Goal: Find specific page/section: Find specific page/section

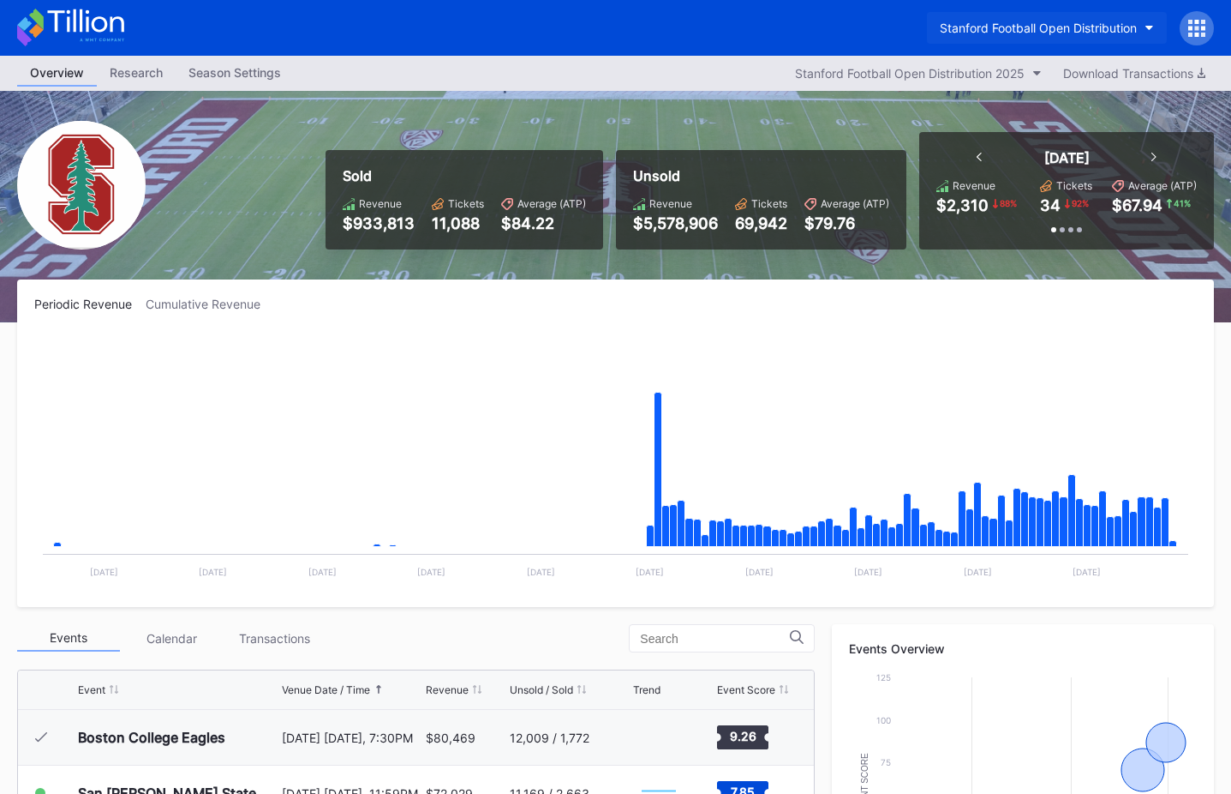
click at [1037, 29] on div "Stanford Football Open Distribution" at bounding box center [1038, 28] width 197 height 15
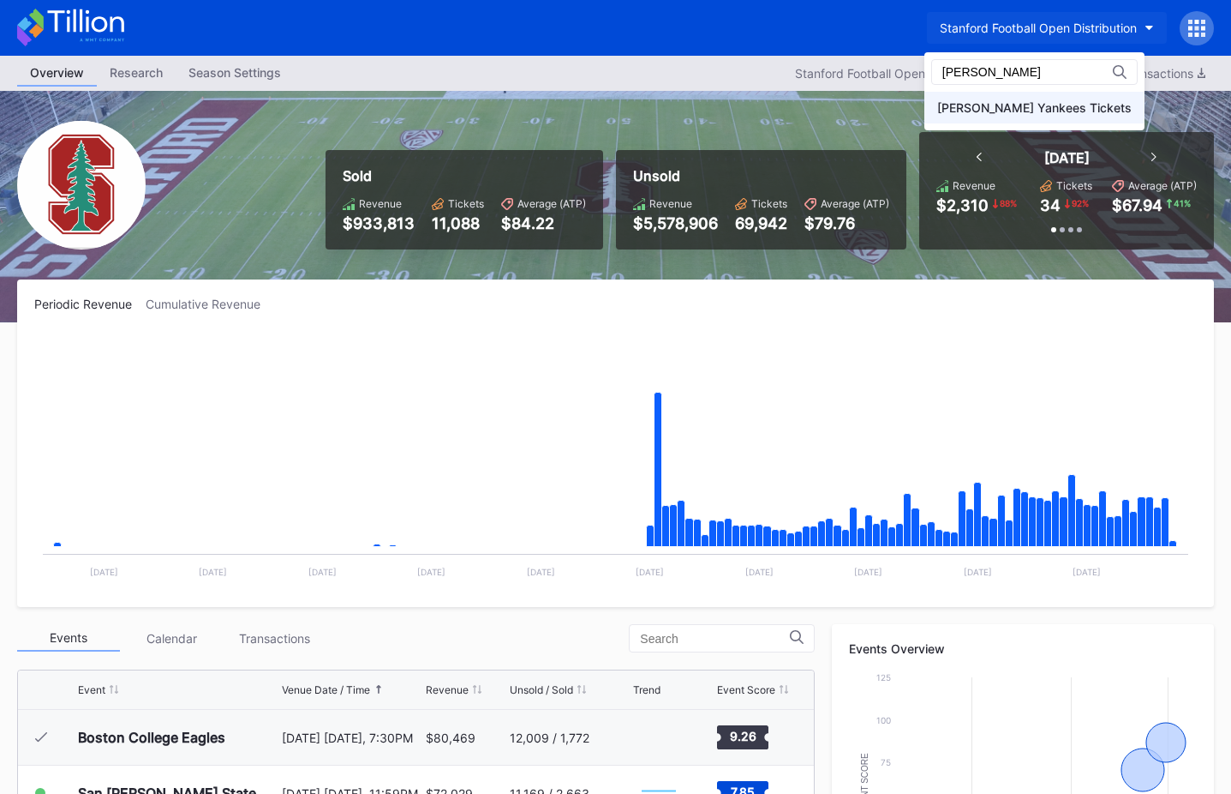
type input "yanke"
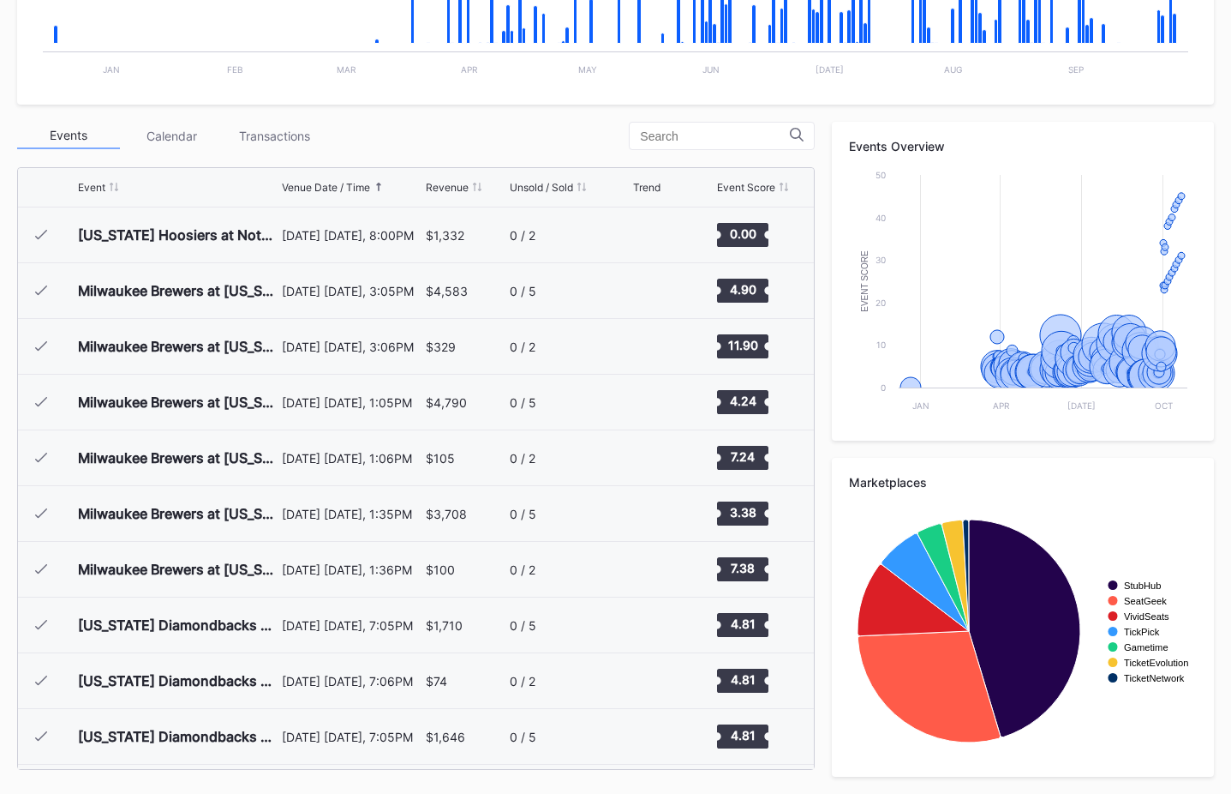
scroll to position [7798, 0]
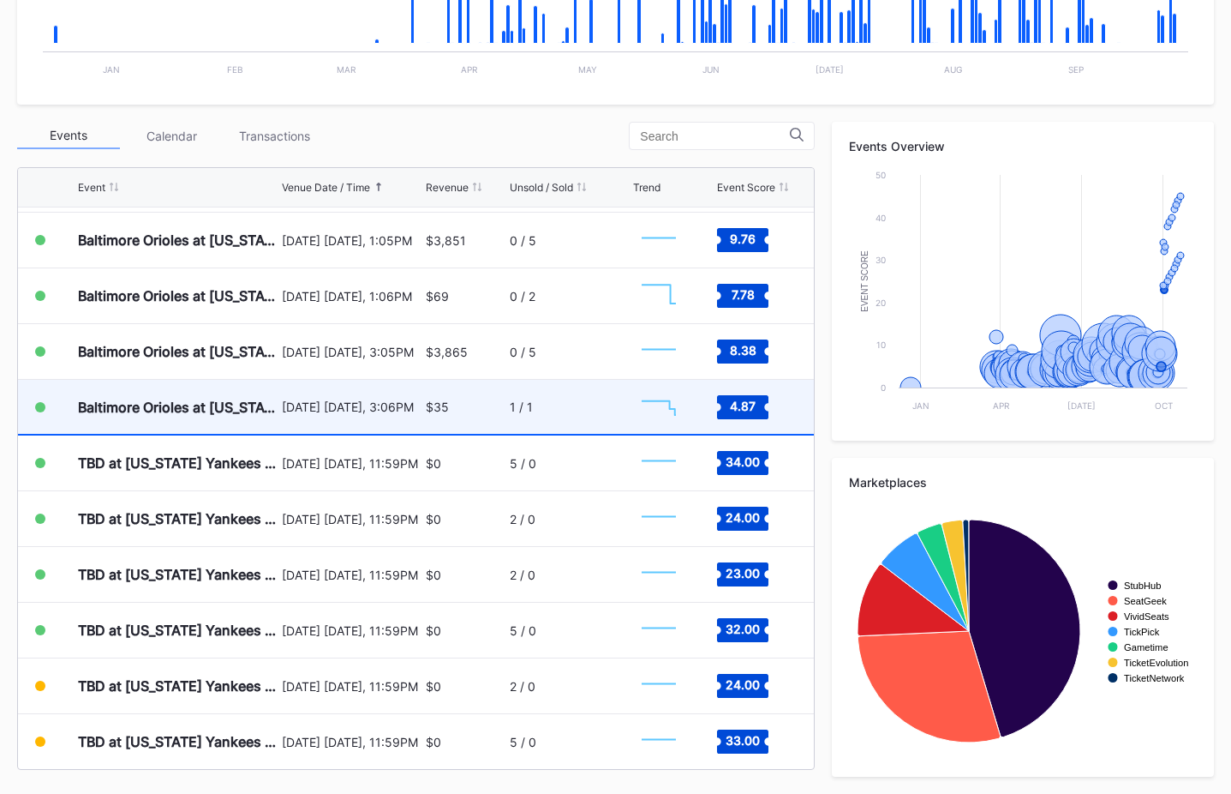
scroll to position [8053, 0]
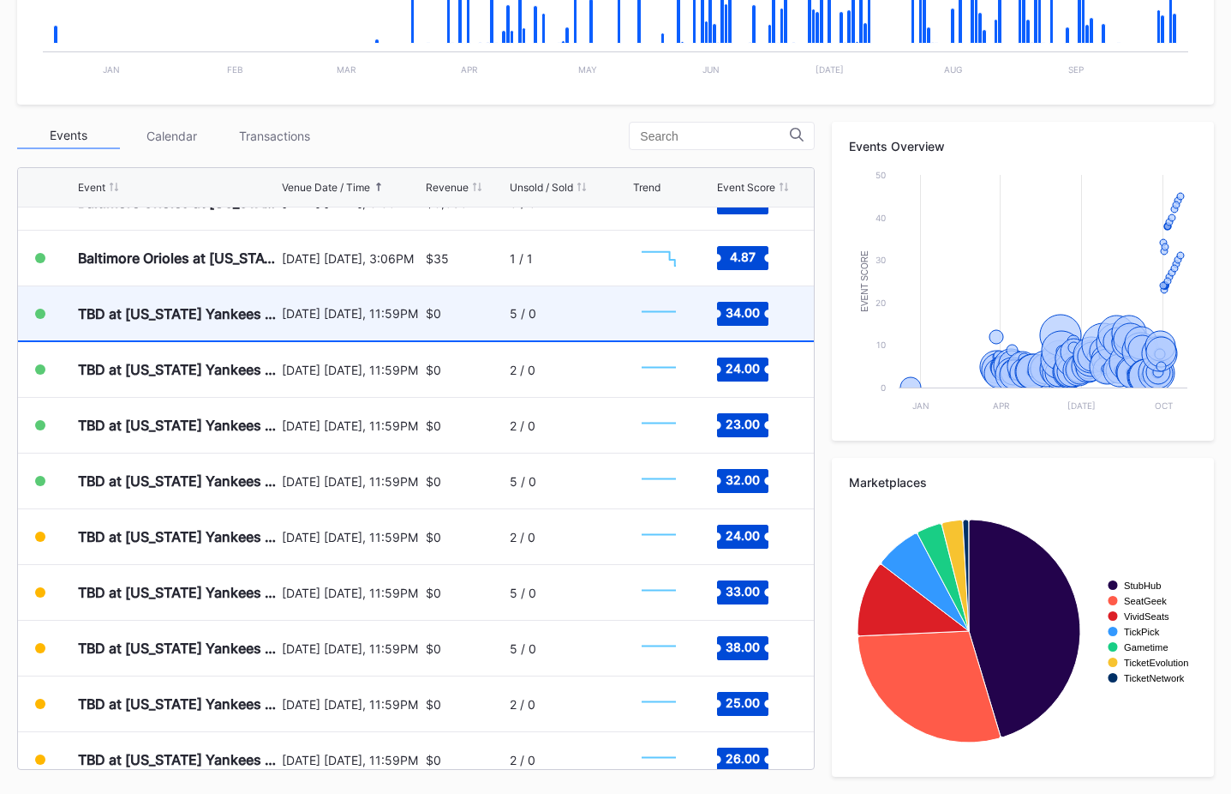
click at [296, 315] on div "[DATE] [DATE], 11:59PM" at bounding box center [352, 313] width 140 height 15
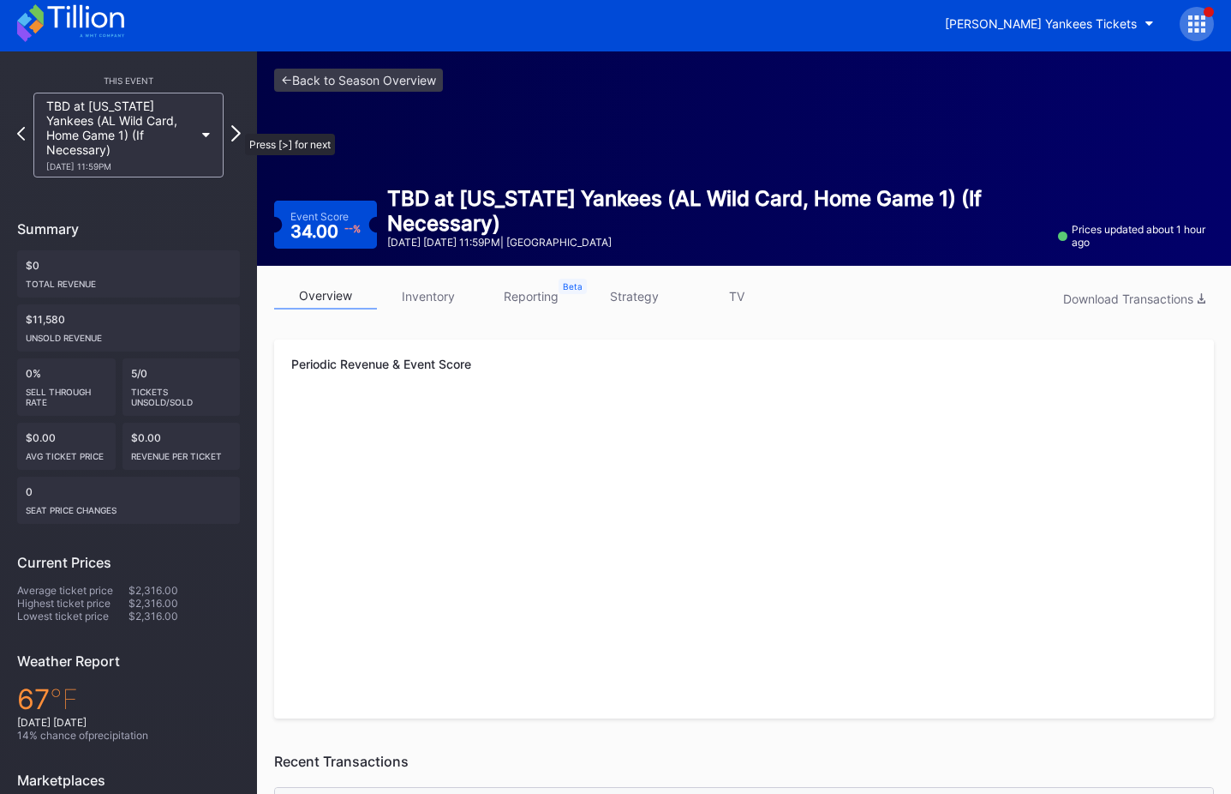
scroll to position [6, 0]
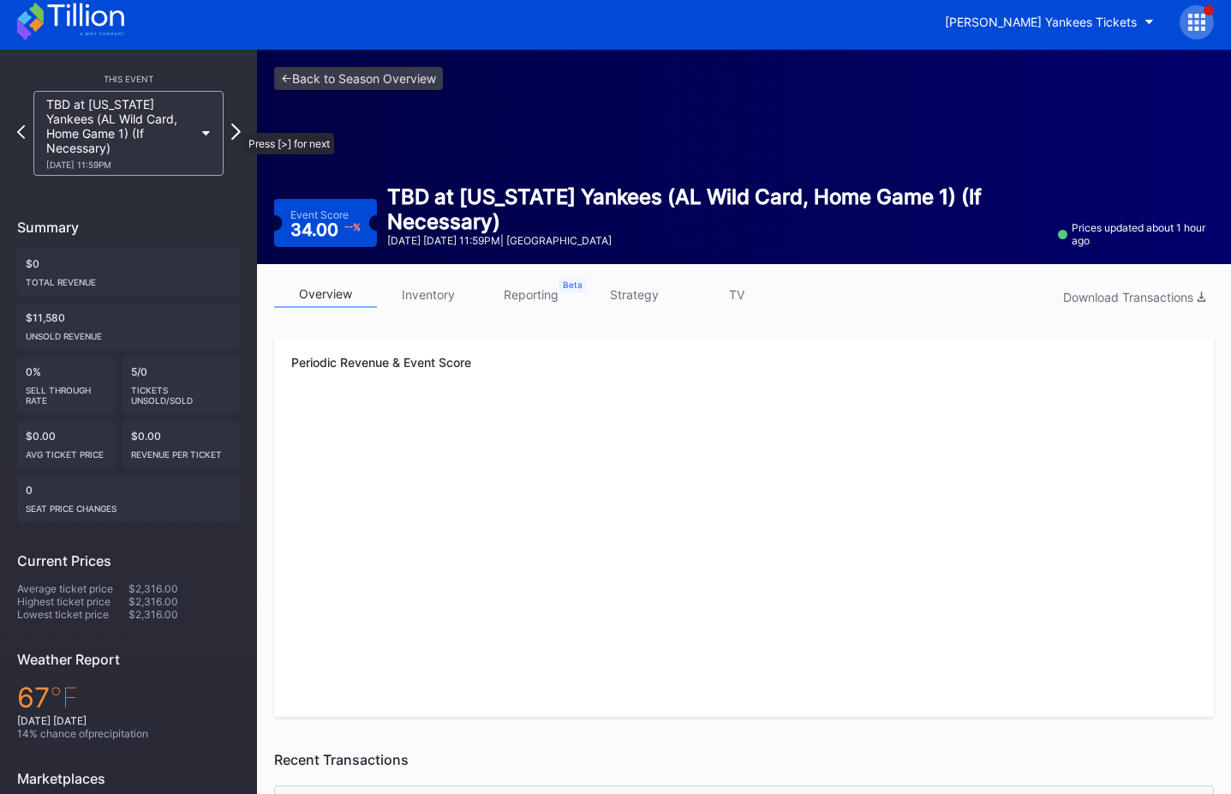
click at [236, 125] on icon at bounding box center [235, 131] width 9 height 16
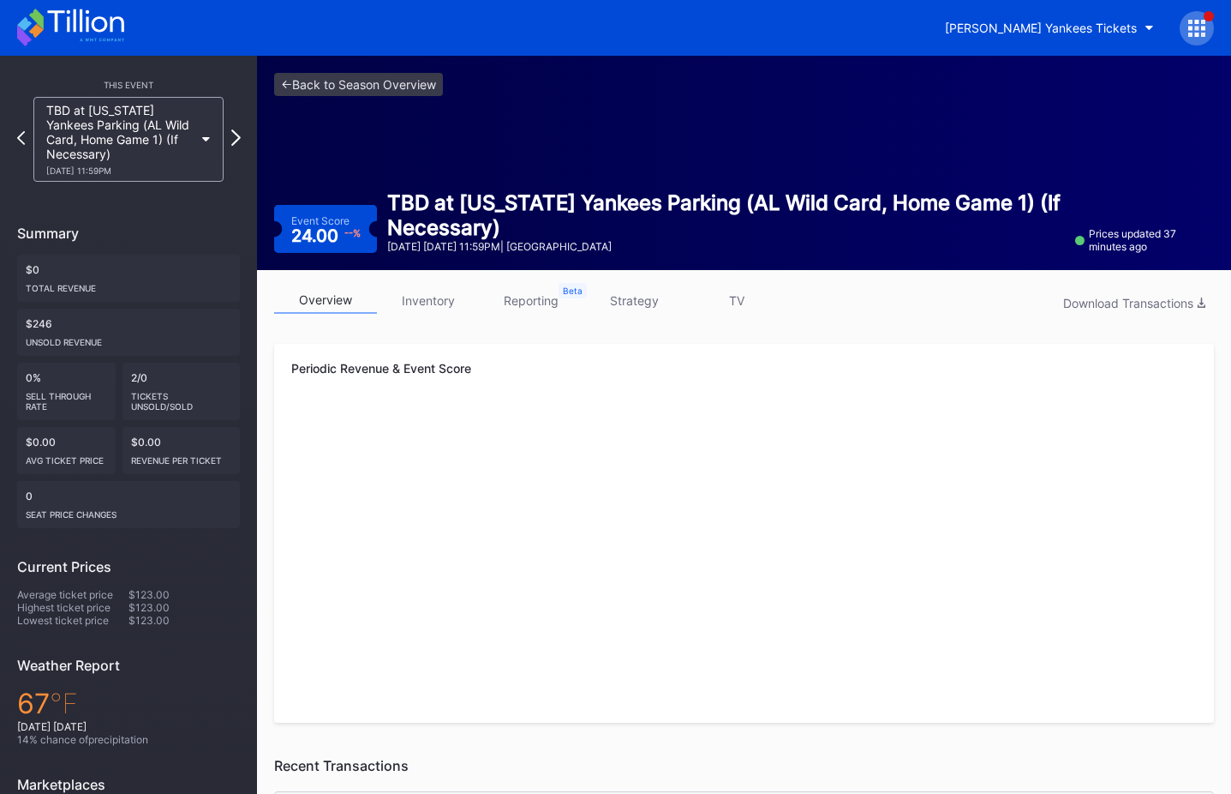
click at [236, 133] on icon at bounding box center [235, 137] width 9 height 16
click at [236, 133] on icon at bounding box center [236, 138] width 8 height 14
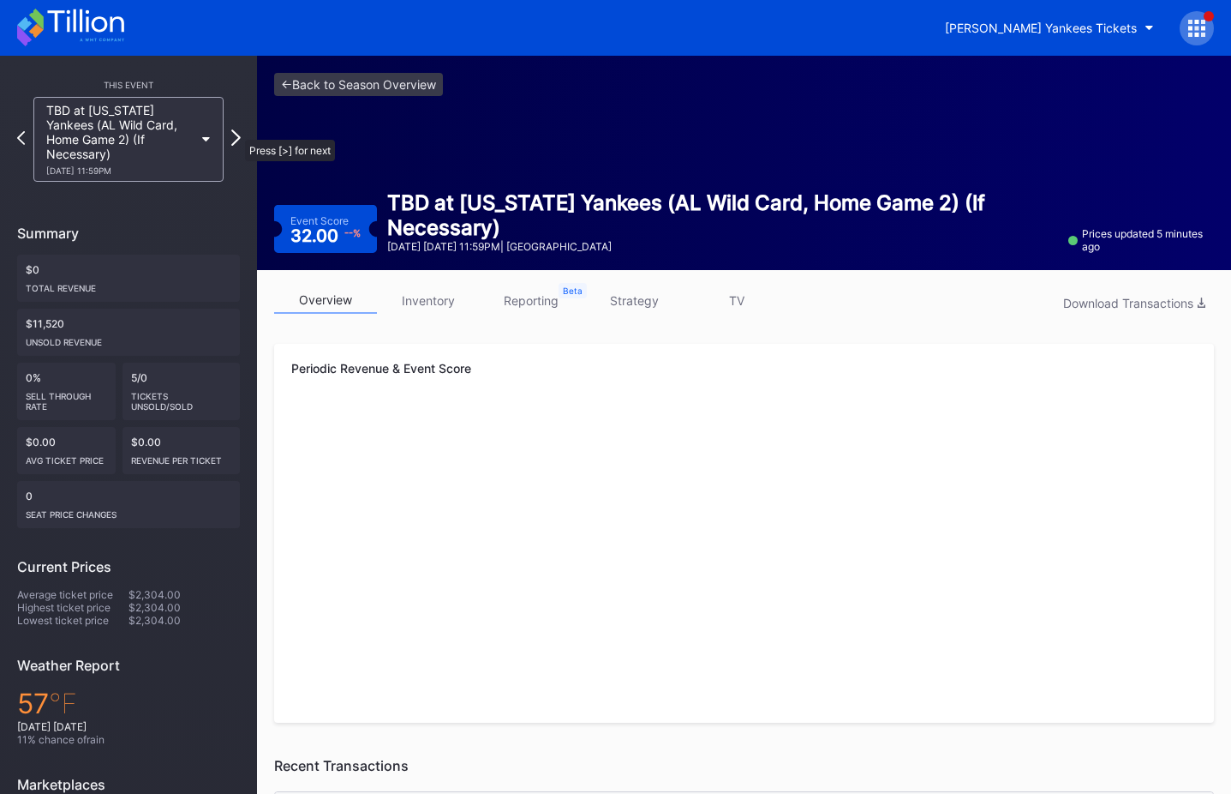
click at [237, 131] on icon at bounding box center [235, 137] width 9 height 16
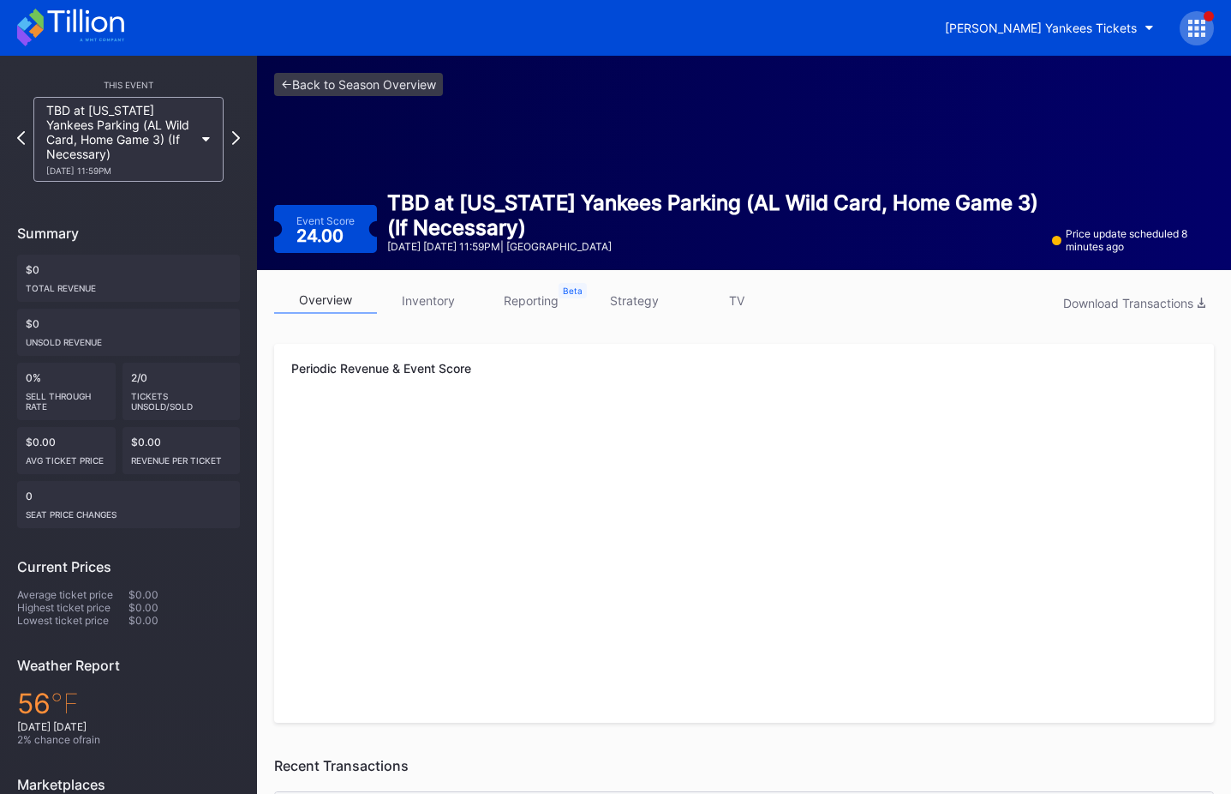
click at [237, 131] on icon at bounding box center [236, 138] width 8 height 14
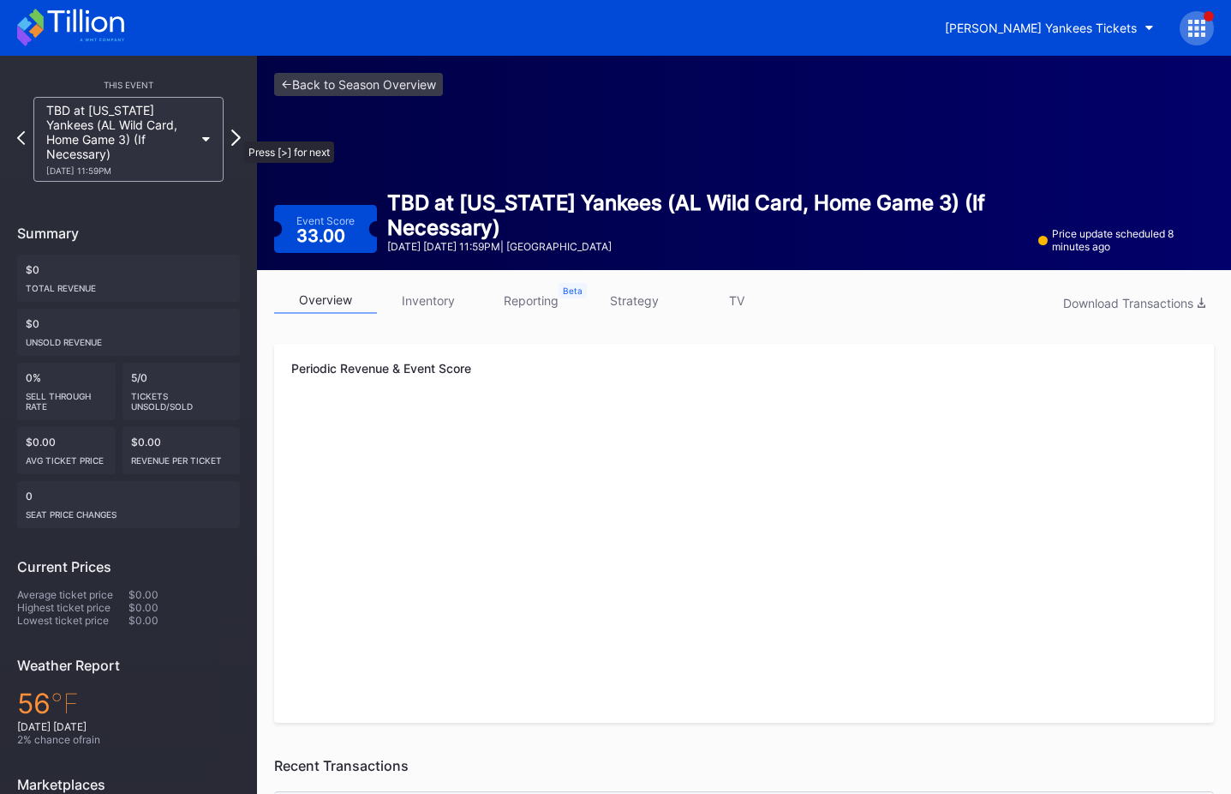
click at [236, 133] on icon at bounding box center [235, 137] width 9 height 16
click at [429, 87] on link "<- Back to Season Overview" at bounding box center [358, 84] width 169 height 23
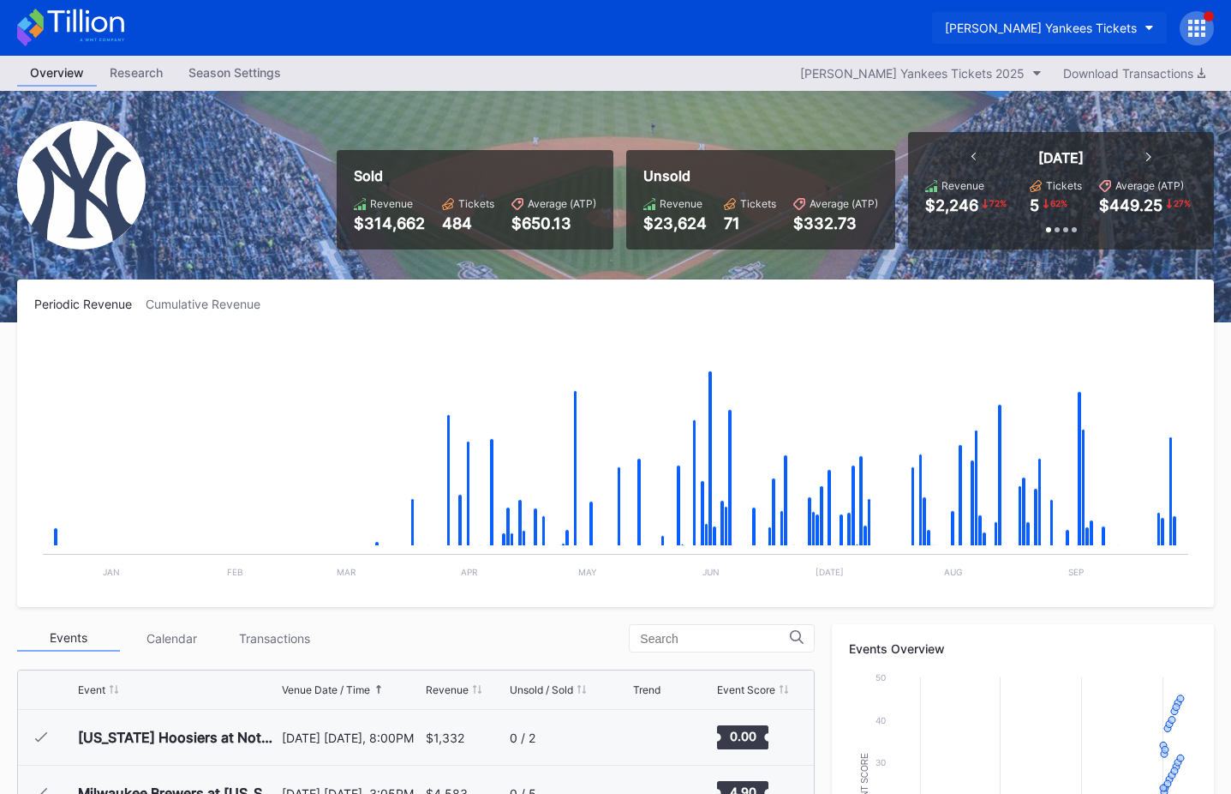
scroll to position [7798, 0]
click at [1082, 23] on div "[PERSON_NAME] Yankees Tickets" at bounding box center [1041, 28] width 192 height 15
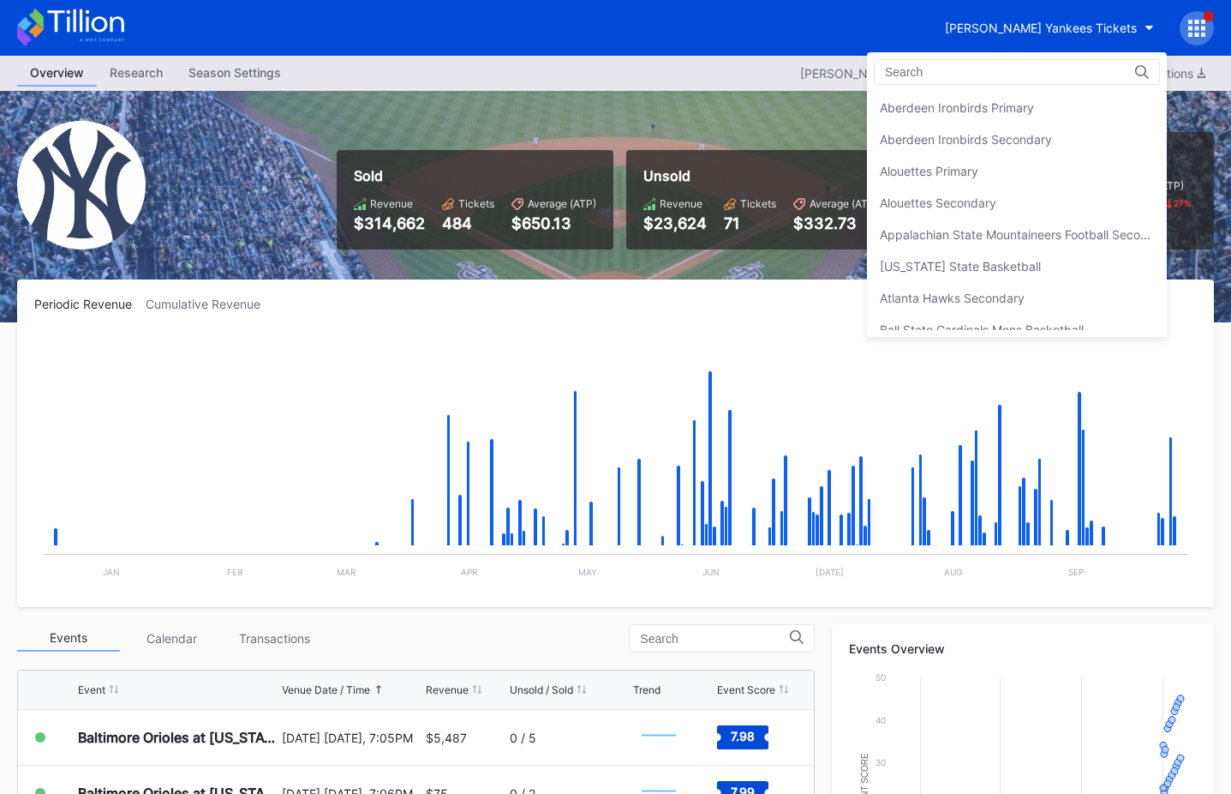
scroll to position [1141, 0]
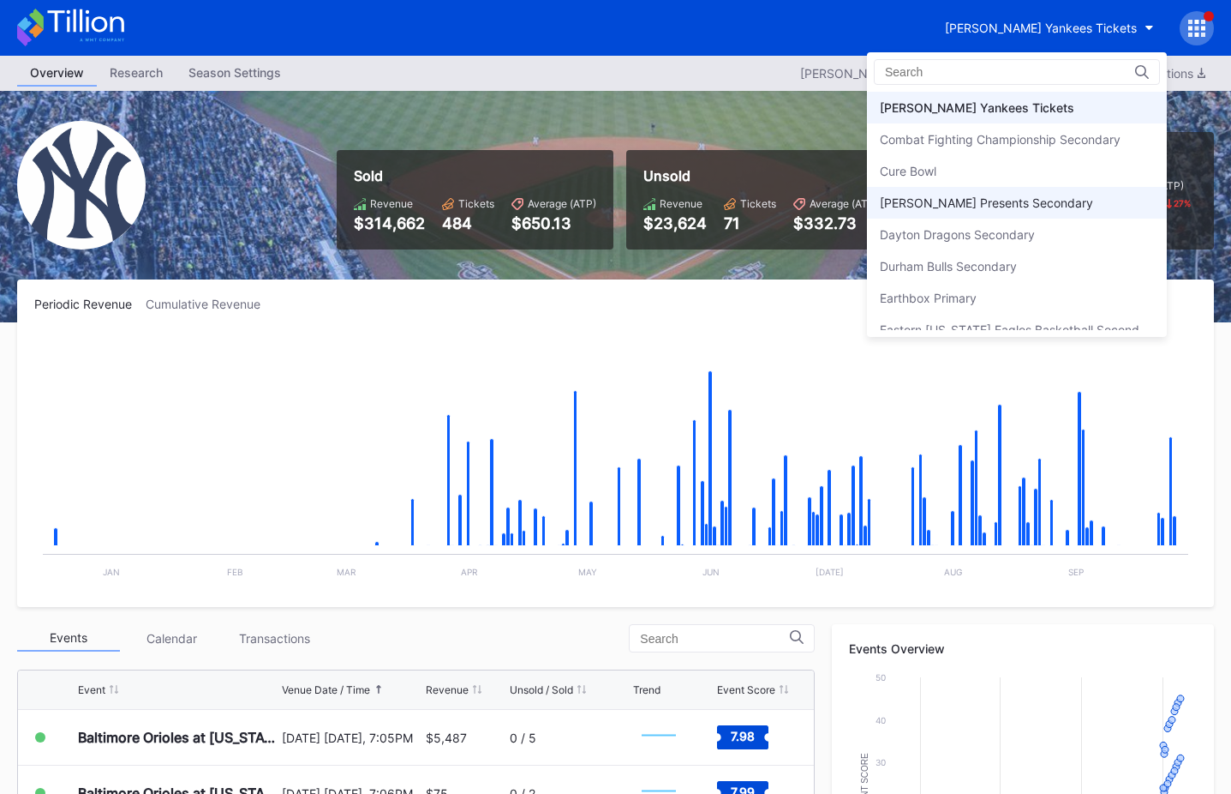
click at [995, 208] on div "[PERSON_NAME] Presents Secondary" at bounding box center [986, 202] width 213 height 15
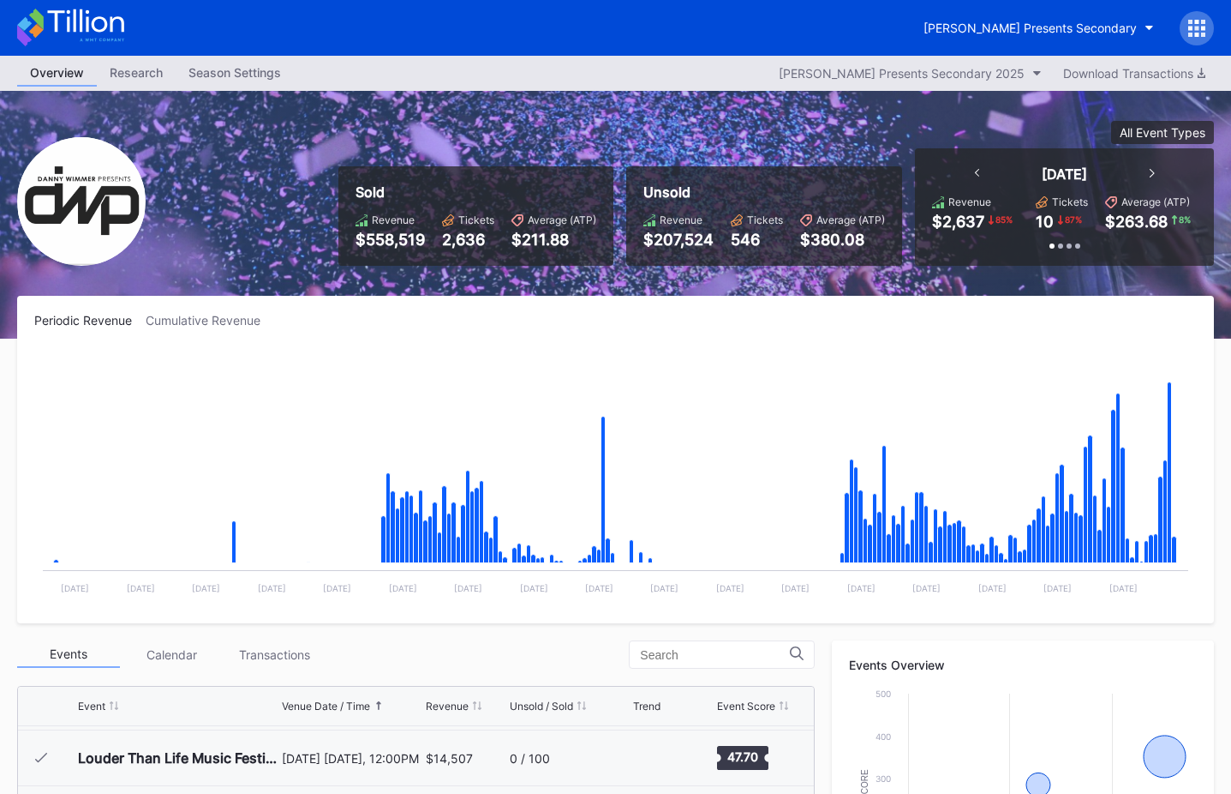
scroll to position [518, 0]
